Goal: Task Accomplishment & Management: Use online tool/utility

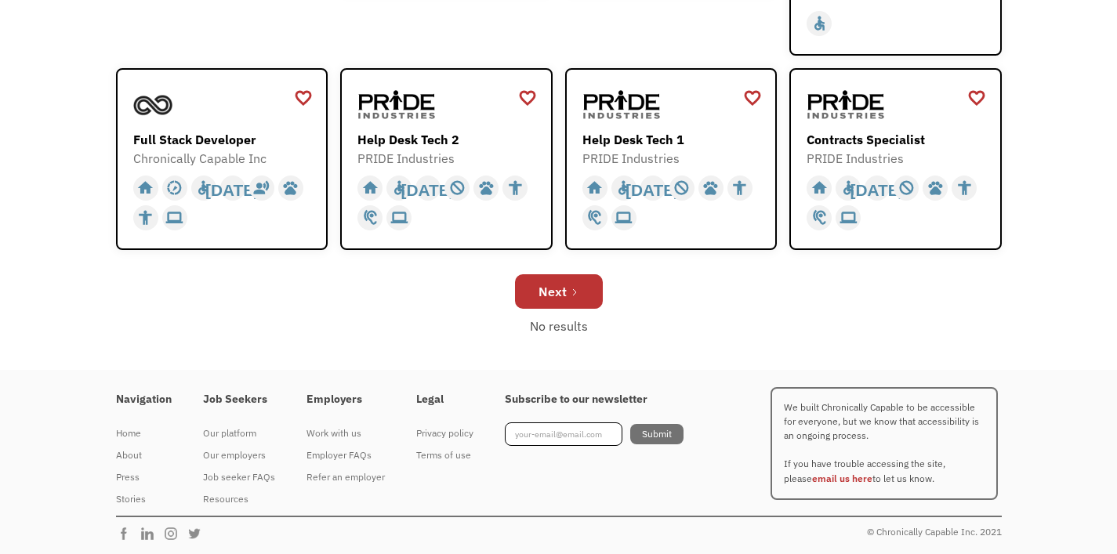
scroll to position [609, 0]
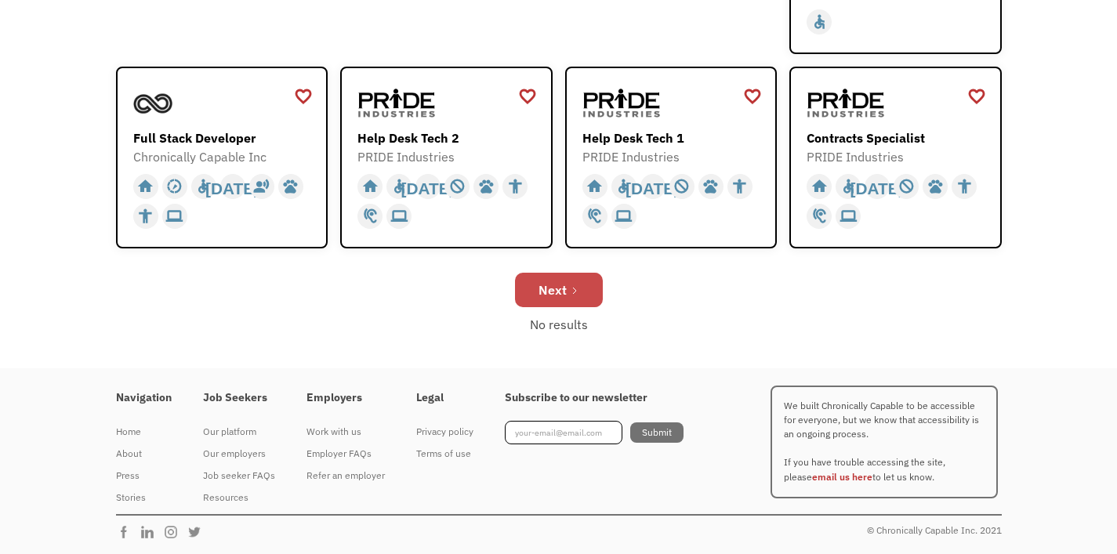
click at [580, 296] on link "Next" at bounding box center [559, 290] width 88 height 35
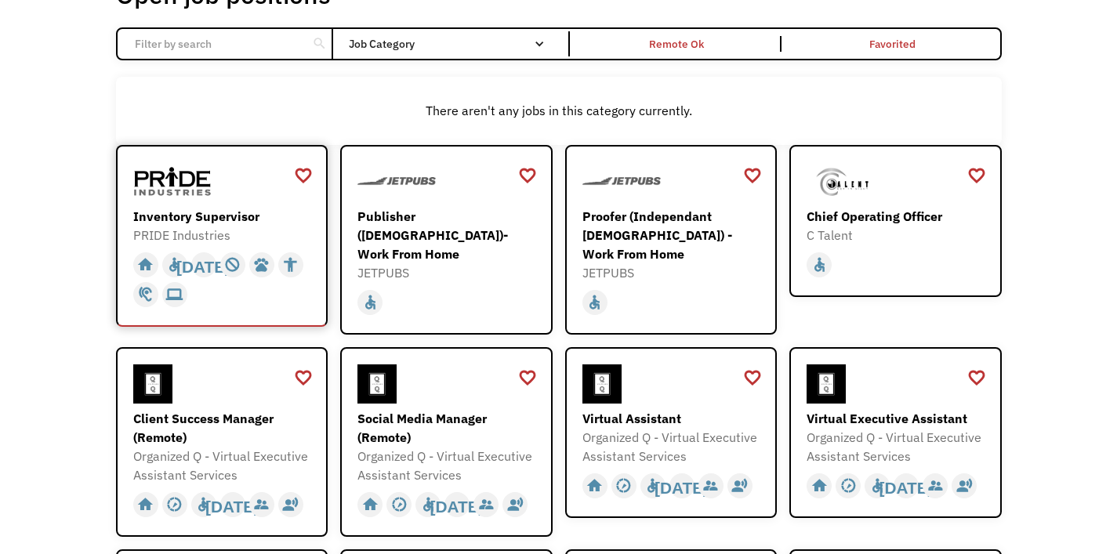
scroll to position [241, 0]
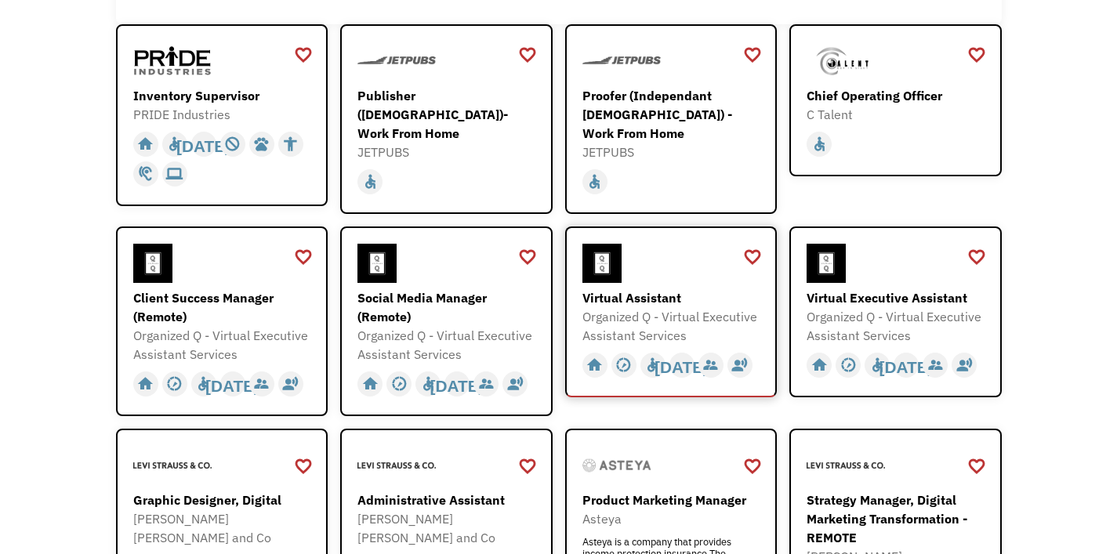
click at [627, 289] on div "Virtual Assistant" at bounding box center [674, 298] width 182 height 19
click at [903, 307] on div "Organized Q - Virtual Executive Assistant Services" at bounding box center [898, 326] width 182 height 38
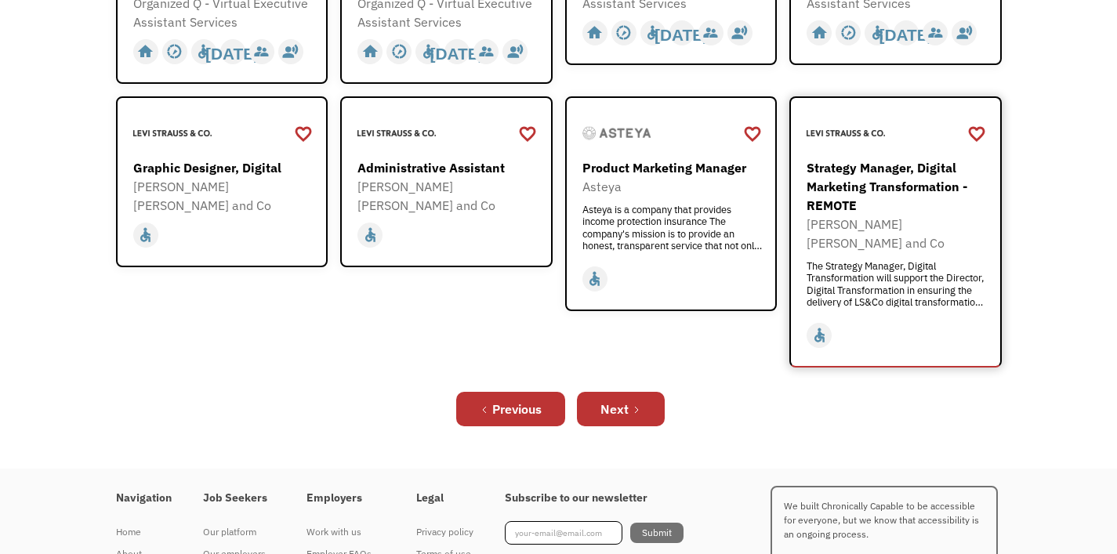
scroll to position [621, 0]
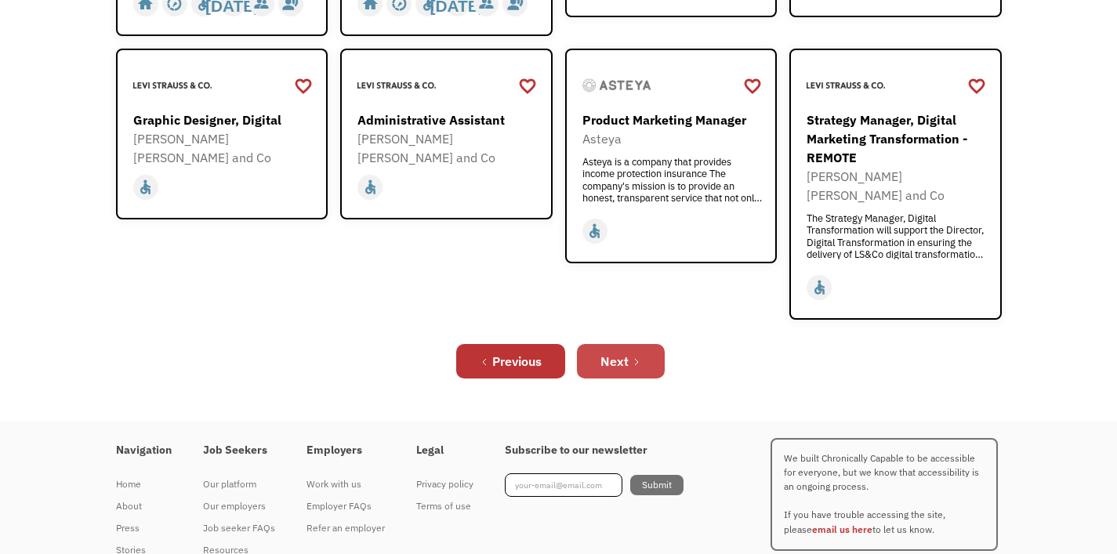
click at [656, 344] on link "Next" at bounding box center [621, 361] width 88 height 35
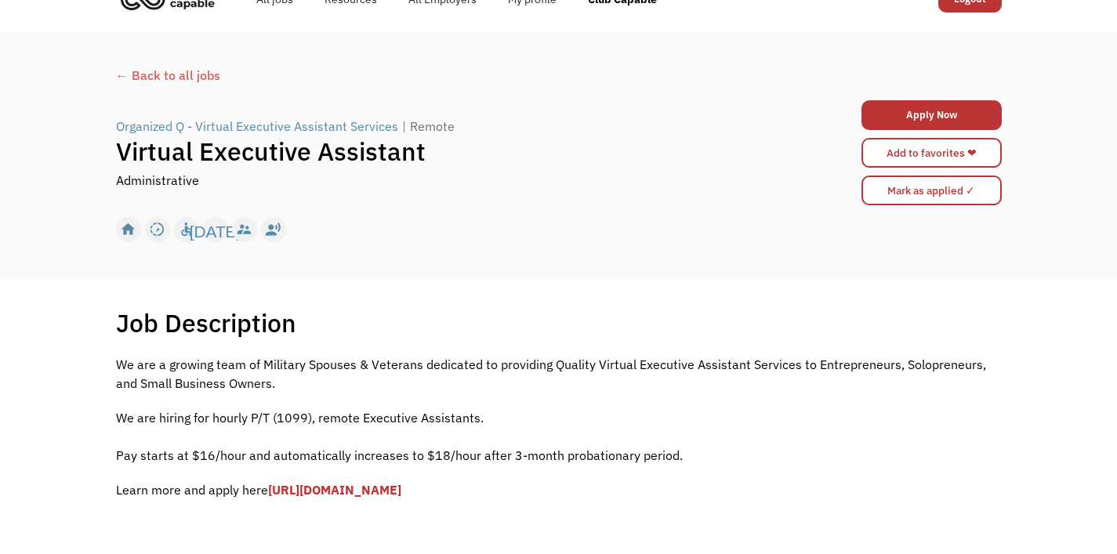
scroll to position [35, 0]
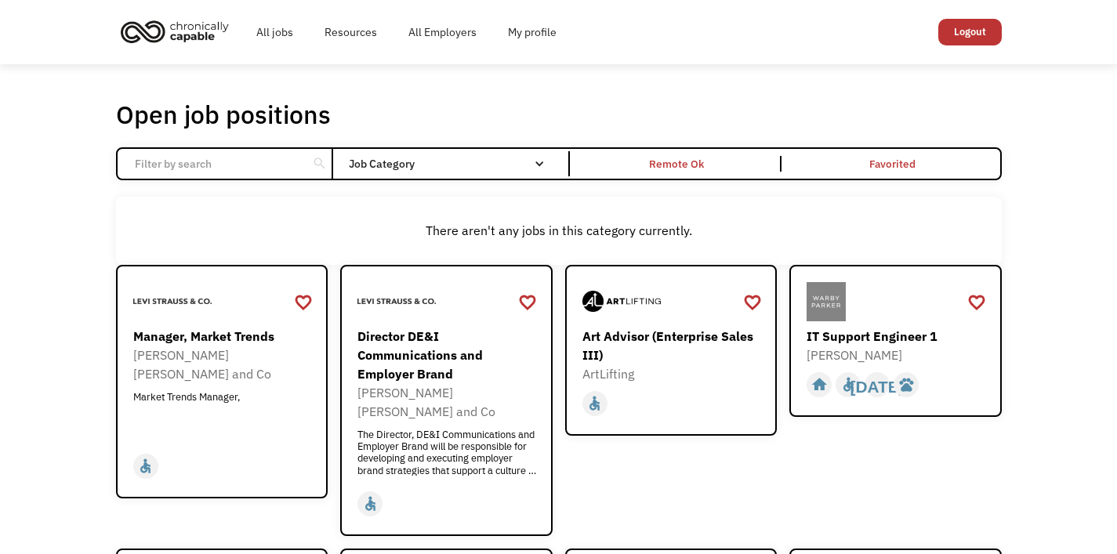
click at [848, 383] on div "accessible" at bounding box center [849, 385] width 16 height 24
click at [827, 231] on div "There aren't any jobs in this category currently." at bounding box center [559, 230] width 870 height 19
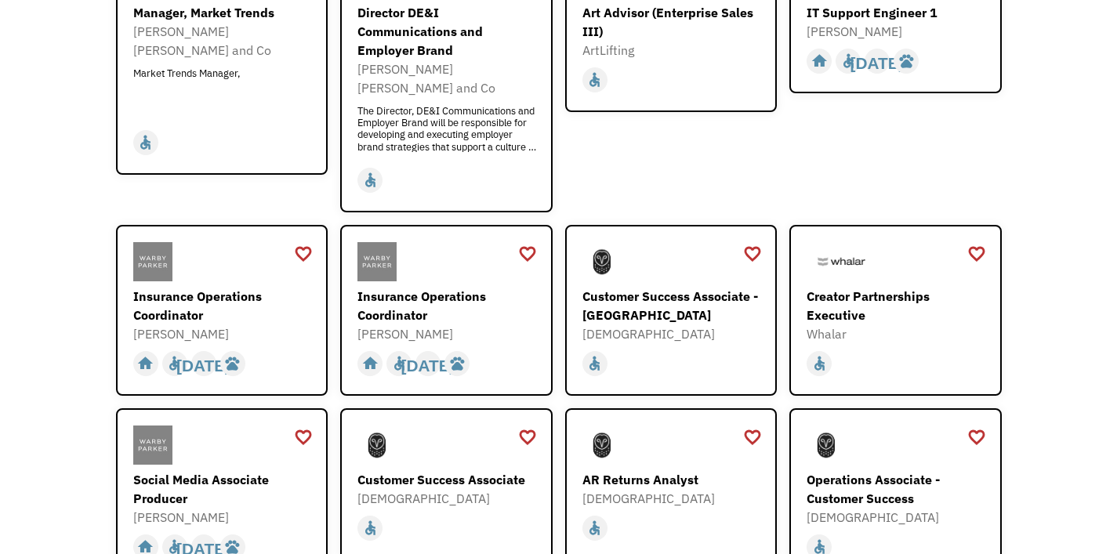
scroll to position [323, 0]
click at [185, 288] on div "Insurance Operations Coordinator" at bounding box center [224, 307] width 182 height 38
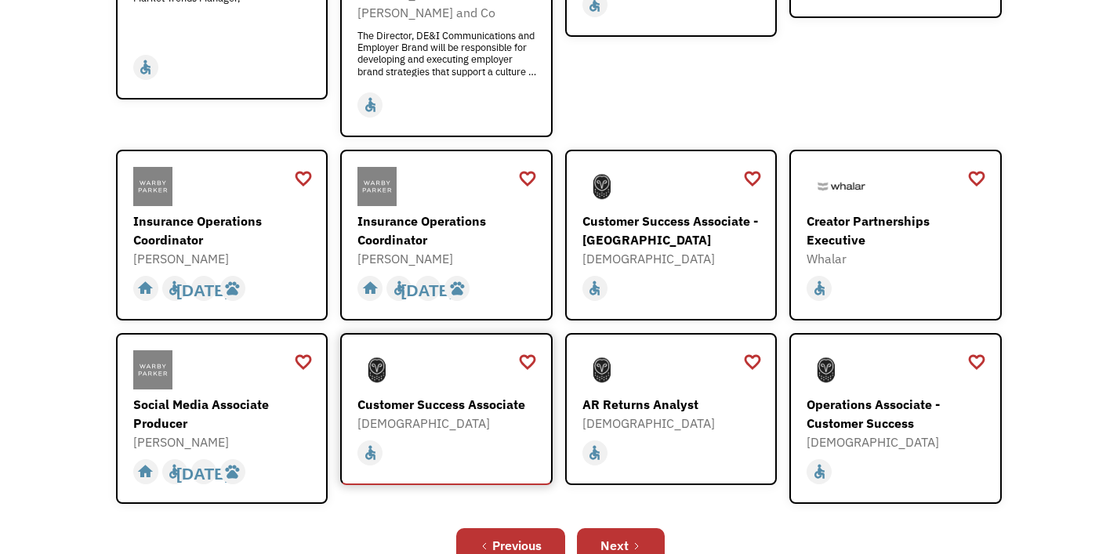
scroll to position [487, 0]
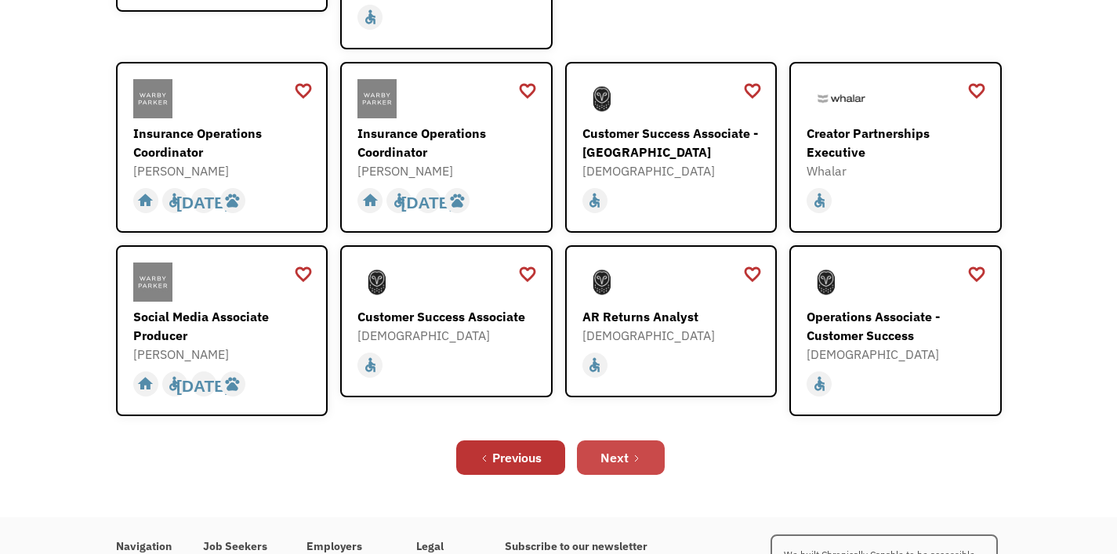
click at [602, 449] on div "Next" at bounding box center [615, 458] width 28 height 19
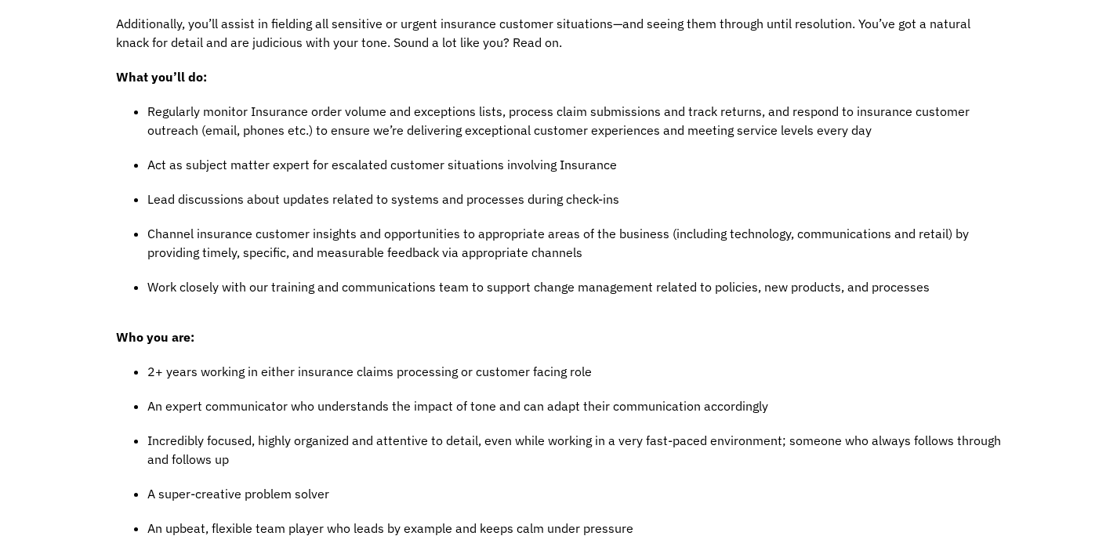
scroll to position [77, 0]
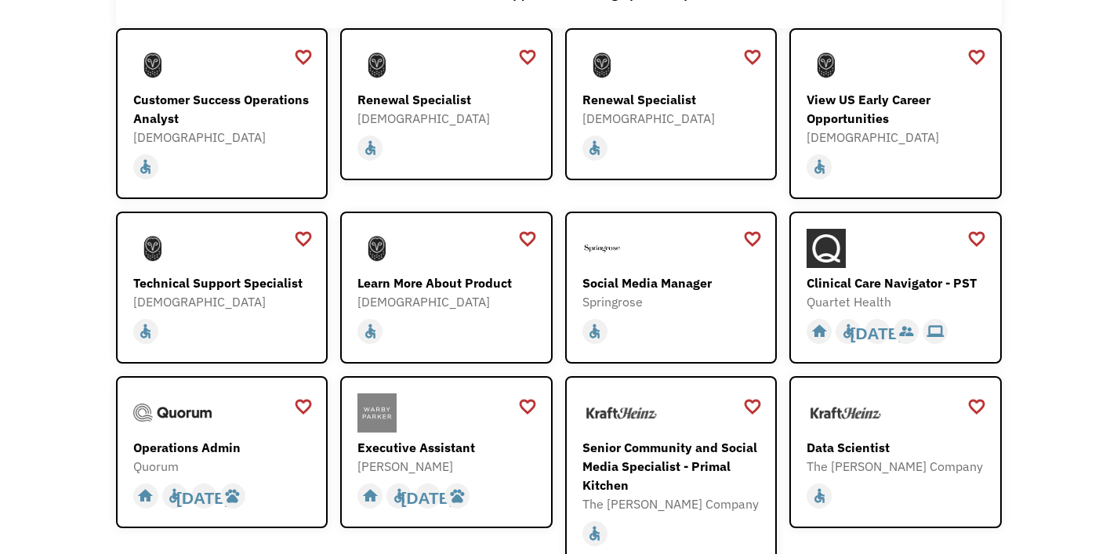
scroll to position [358, 0]
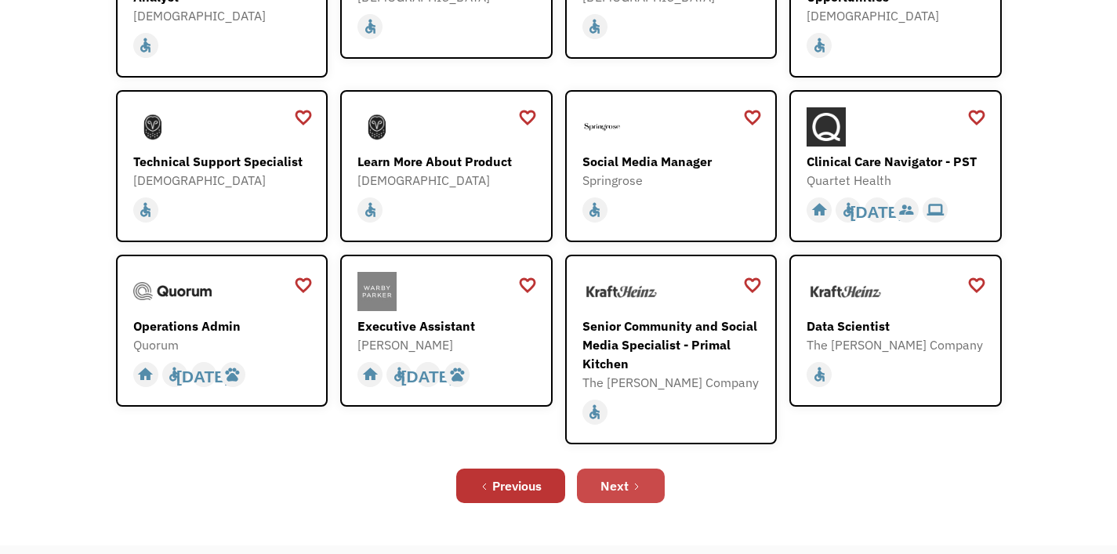
click at [612, 486] on div "Next" at bounding box center [615, 486] width 28 height 19
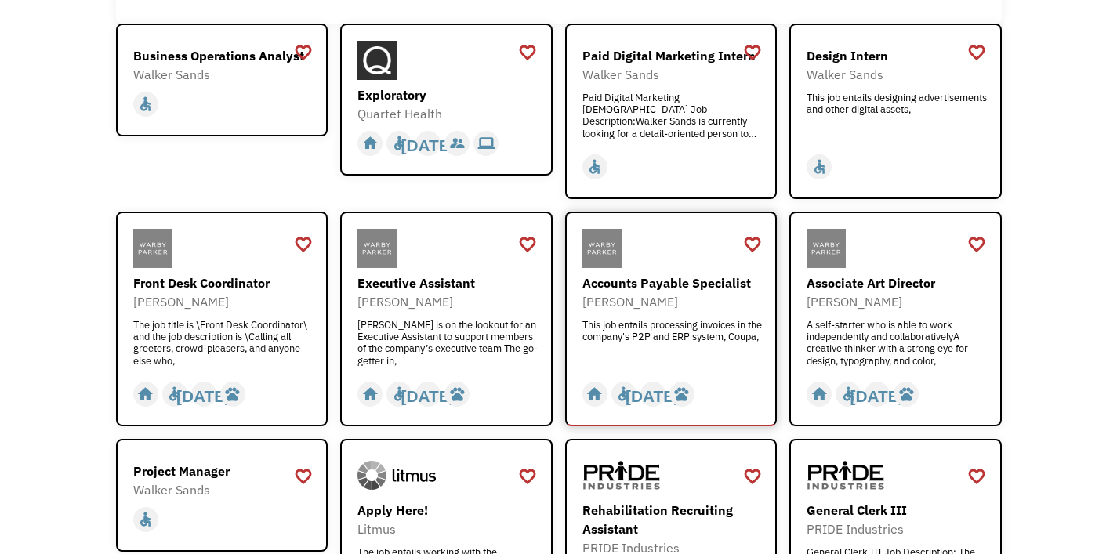
scroll to position [249, 0]
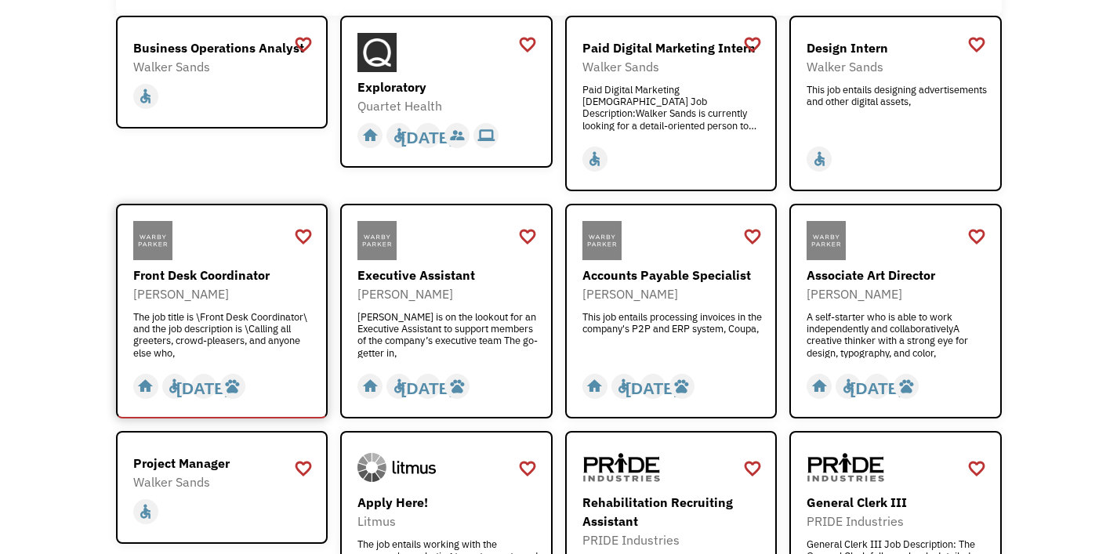
click at [193, 278] on div "Front Desk Coordinator" at bounding box center [224, 275] width 182 height 19
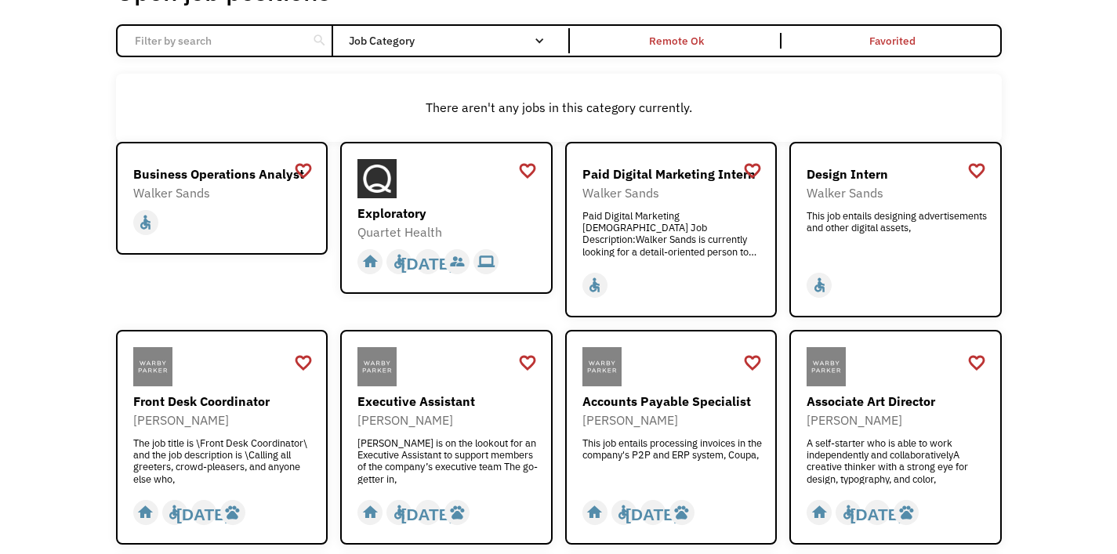
scroll to position [122, 0]
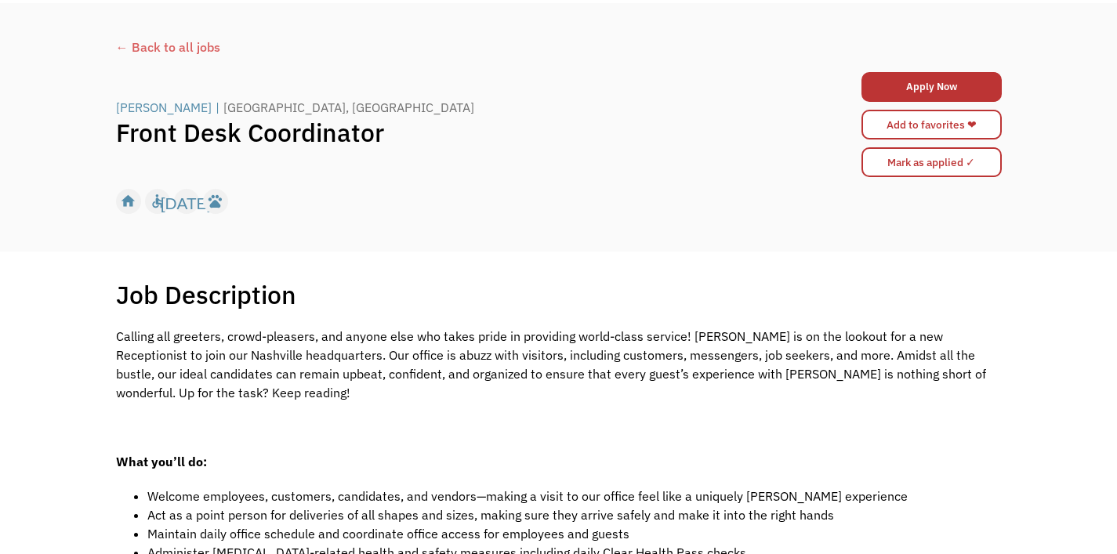
scroll to position [127, 0]
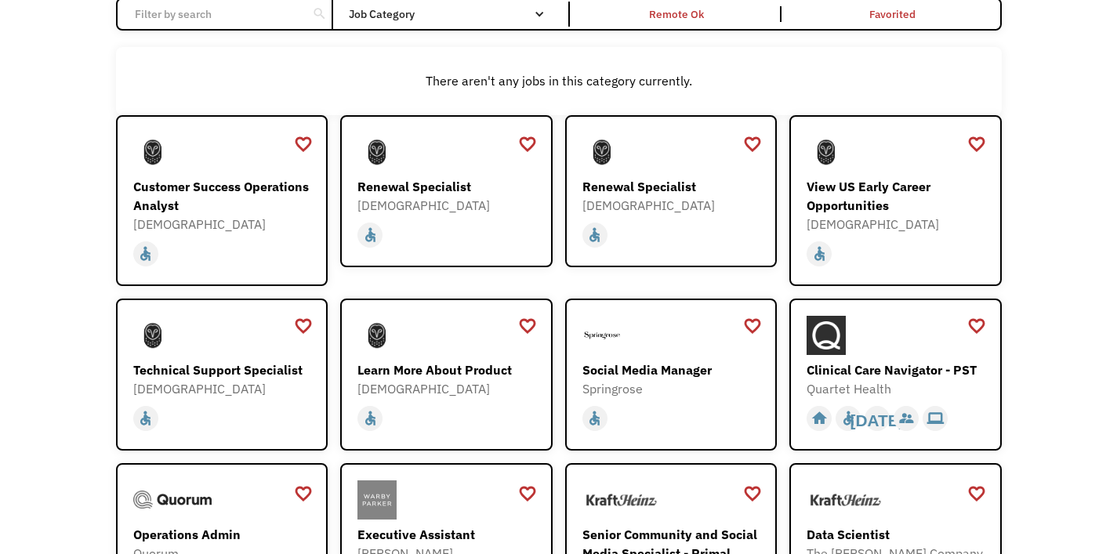
scroll to position [138, 0]
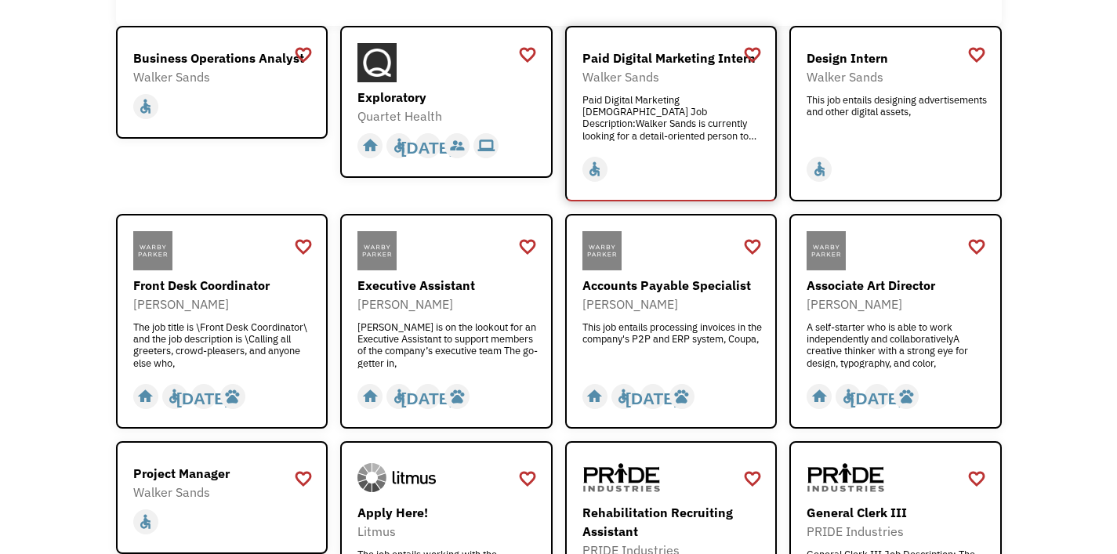
scroll to position [308, 0]
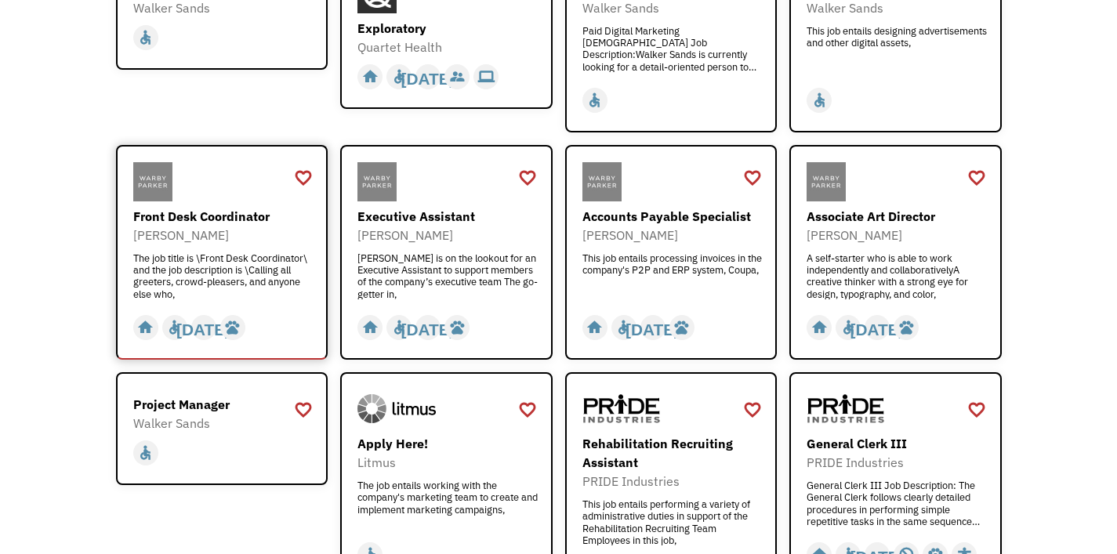
click at [188, 190] on div at bounding box center [224, 181] width 182 height 39
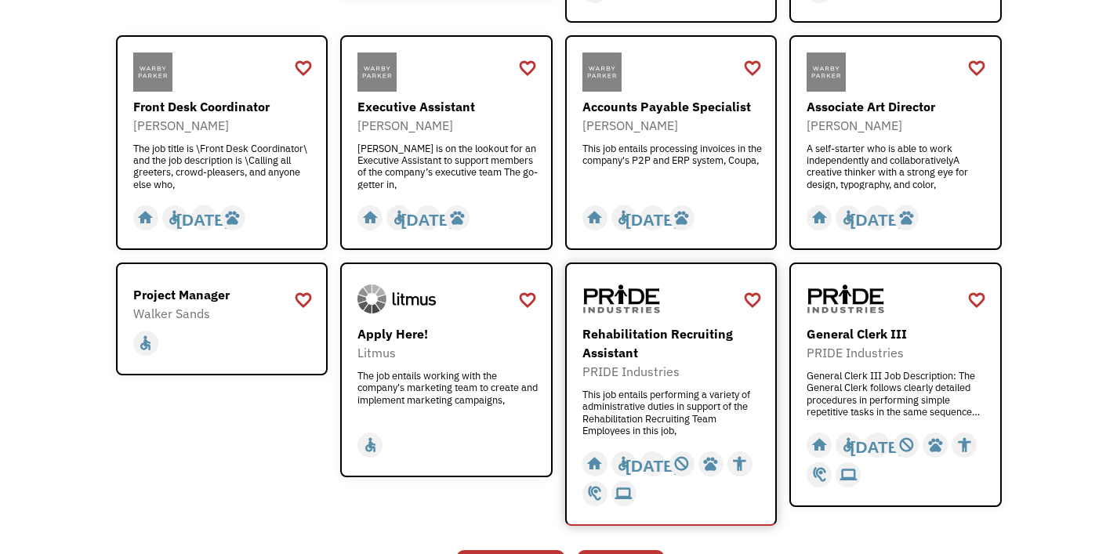
scroll to position [489, 0]
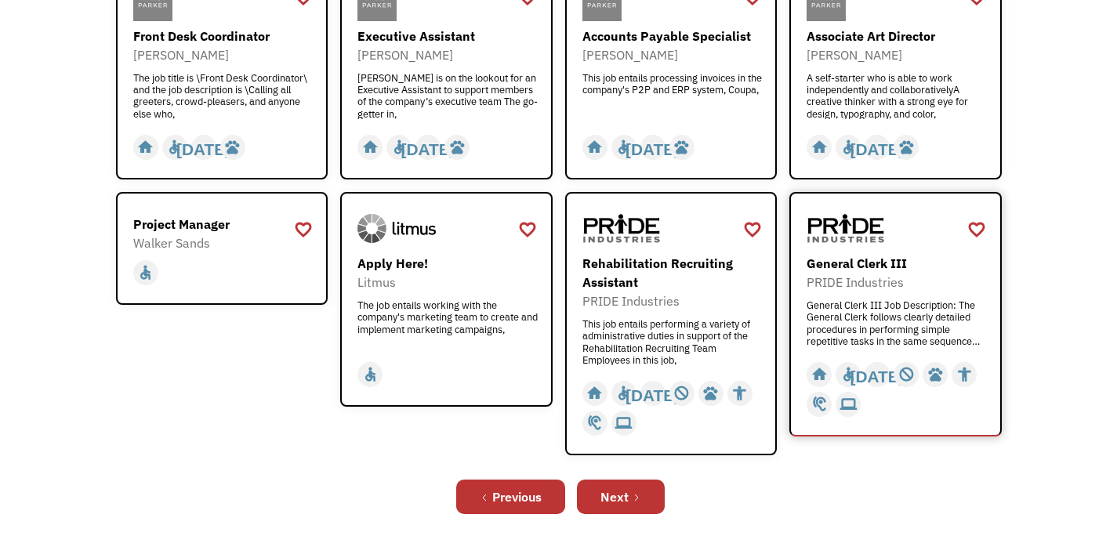
click at [843, 259] on div "General Clerk III" at bounding box center [898, 263] width 182 height 19
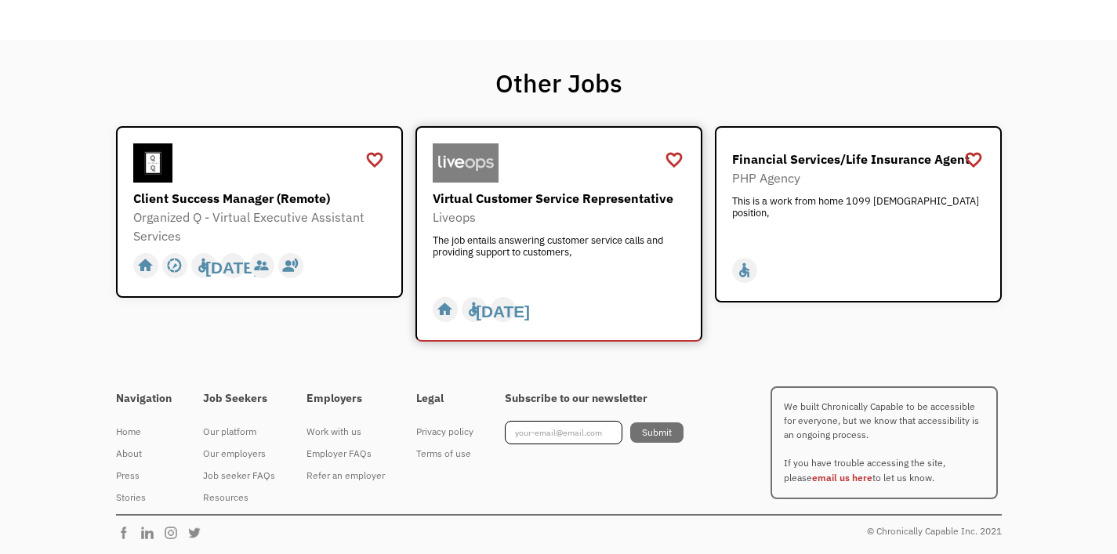
click at [539, 197] on div "Virtual Customer Service Representative" at bounding box center [561, 198] width 256 height 19
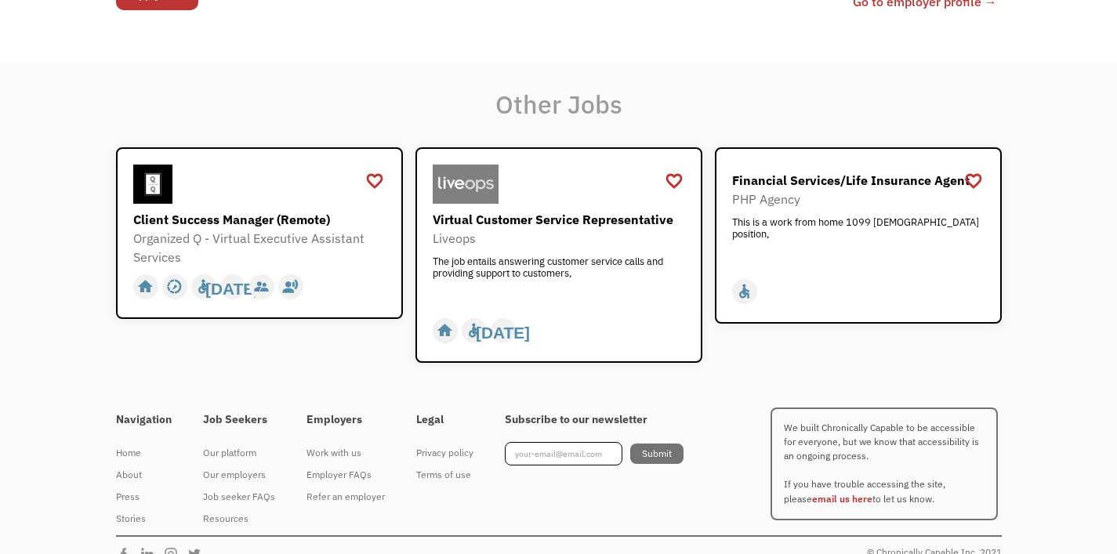
scroll to position [1248, 0]
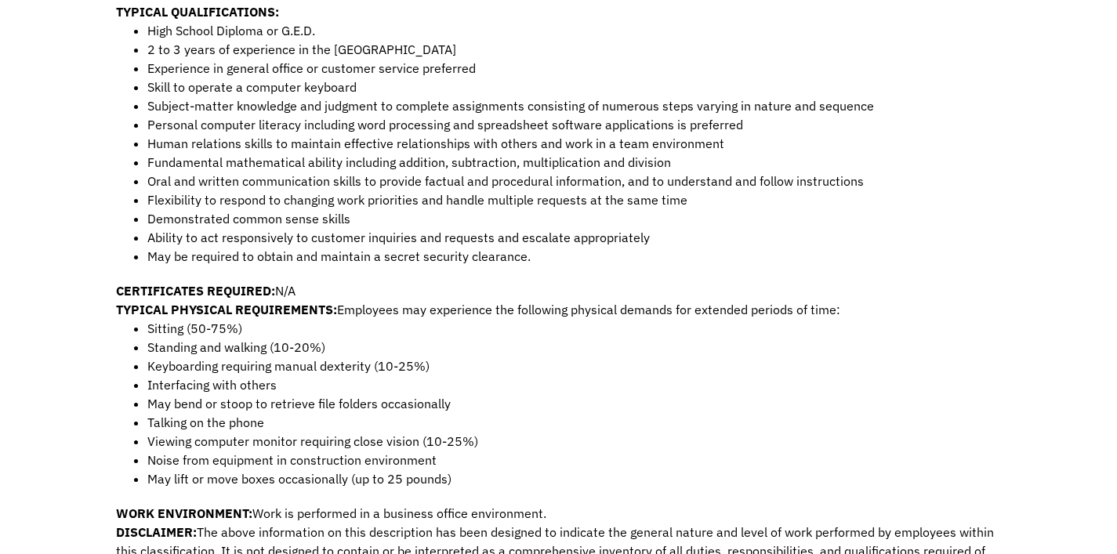
scroll to position [121, 0]
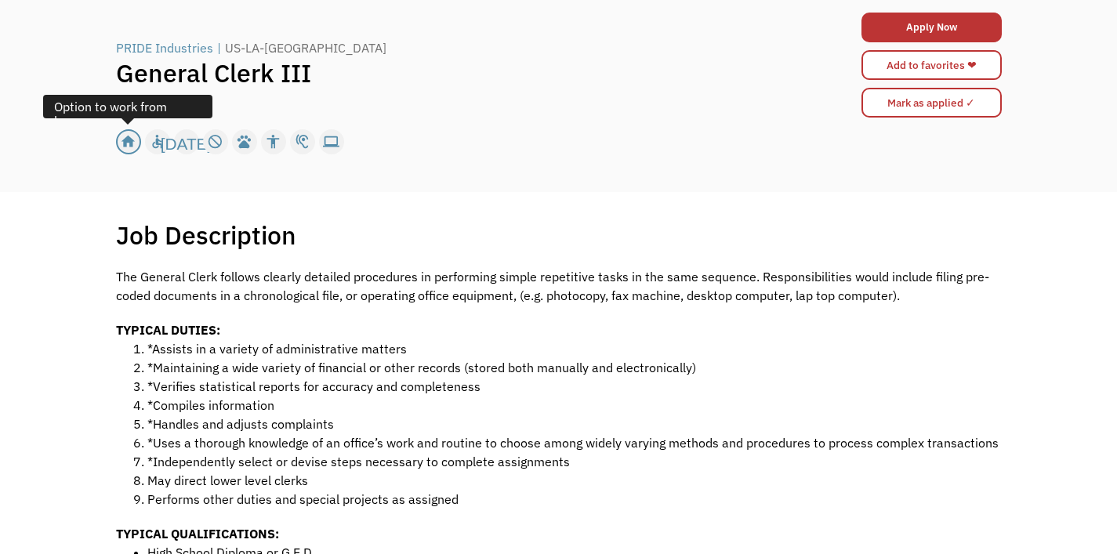
click at [125, 138] on div "home" at bounding box center [128, 142] width 16 height 24
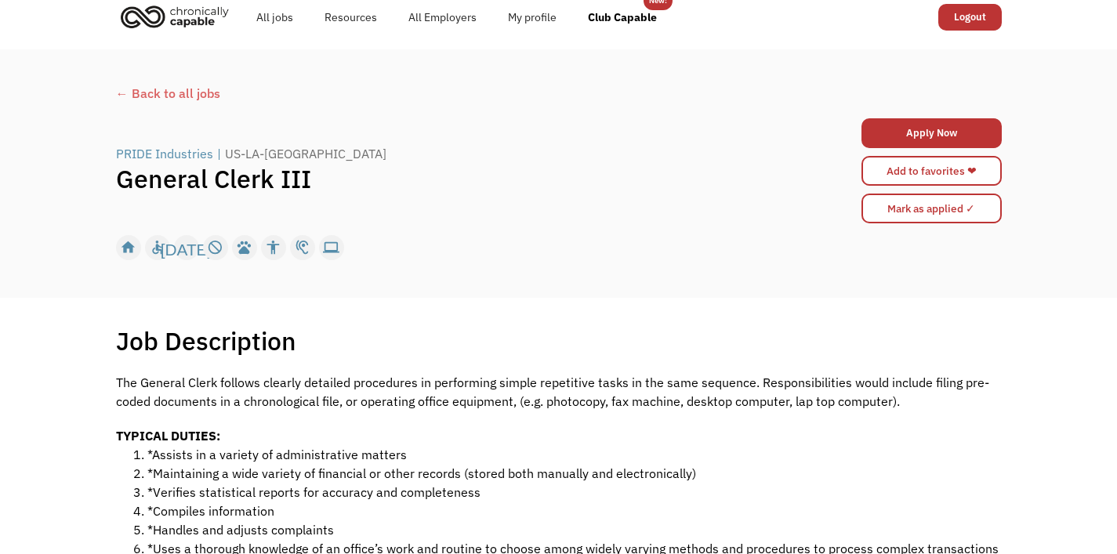
scroll to position [0, 0]
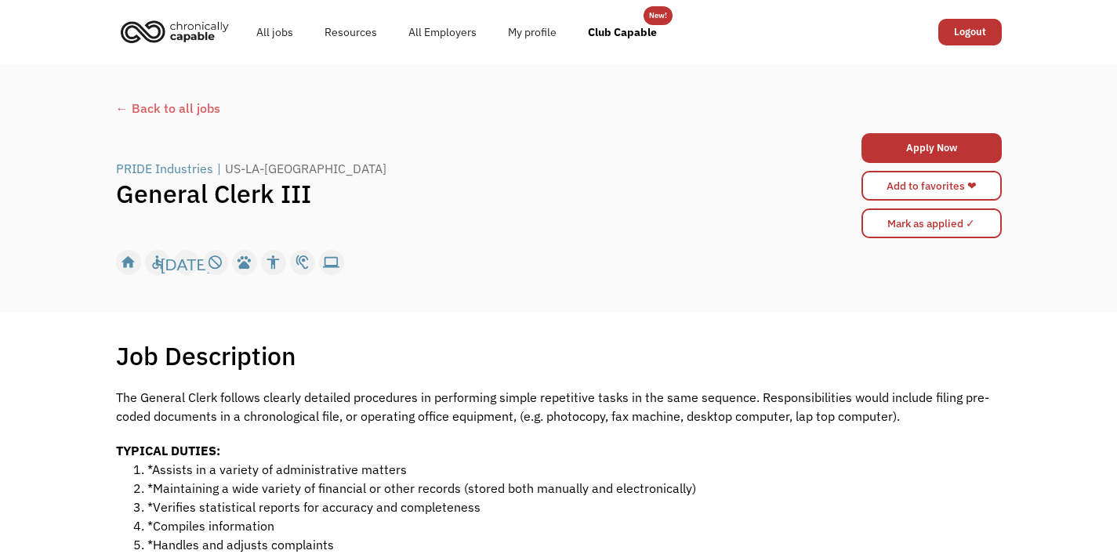
click at [116, 107] on div "← Back to all jobs" at bounding box center [559, 108] width 886 height 19
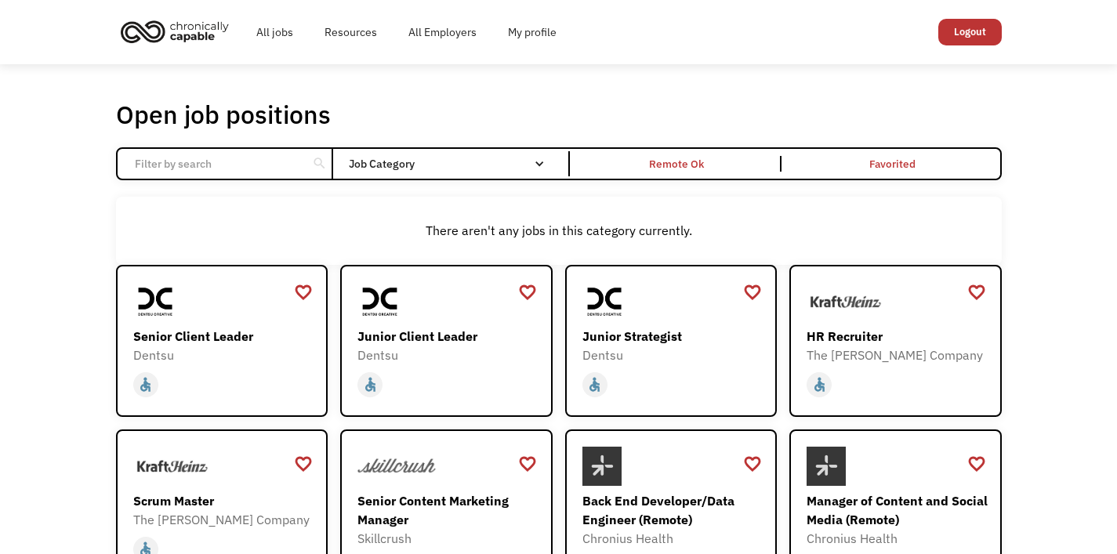
click at [202, 169] on input "Email Form" at bounding box center [212, 164] width 175 height 30
type input "general clerk"
click input "Email Form" at bounding box center [0, 0] width 0 height 0
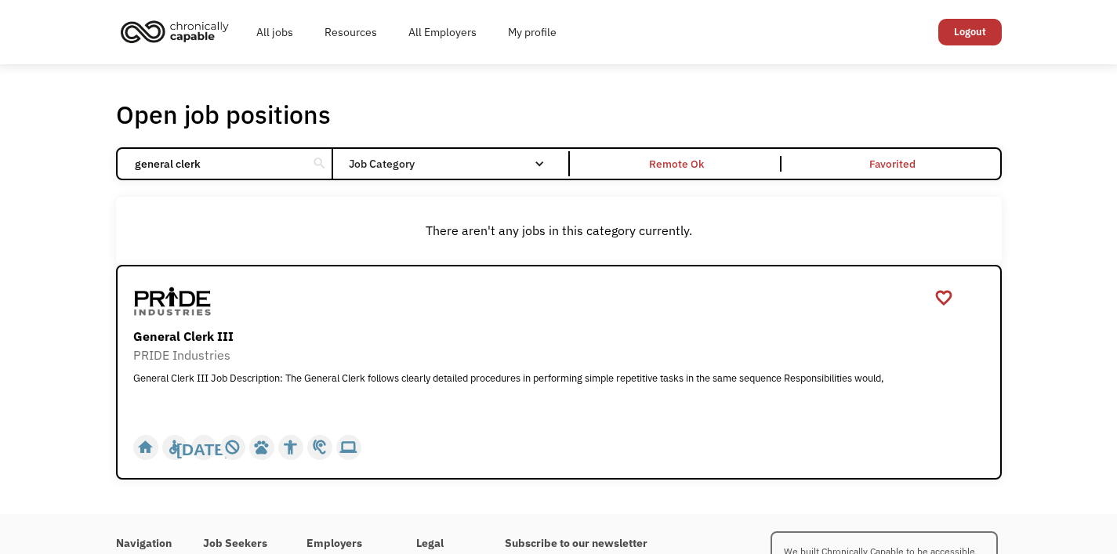
scroll to position [145, 0]
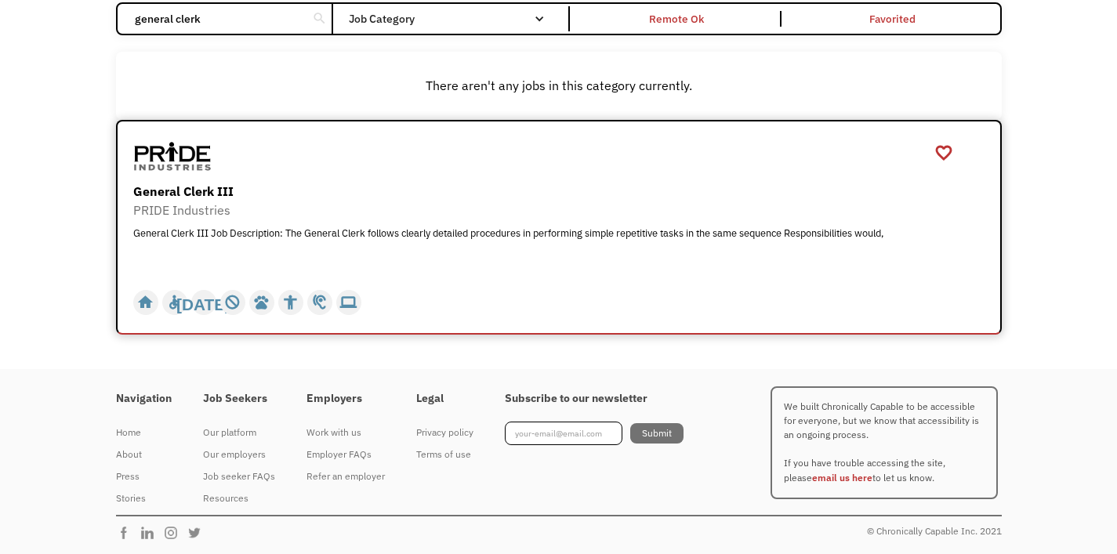
click at [189, 183] on div "General Clerk III" at bounding box center [561, 191] width 856 height 19
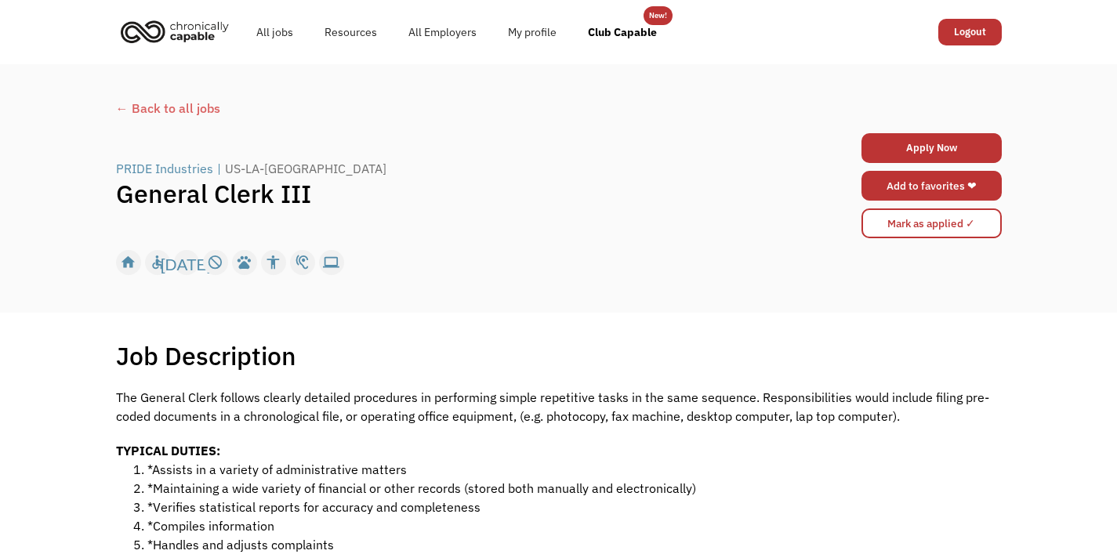
click at [962, 136] on link "Apply Now" at bounding box center [932, 148] width 140 height 30
